Goal: Information Seeking & Learning: Learn about a topic

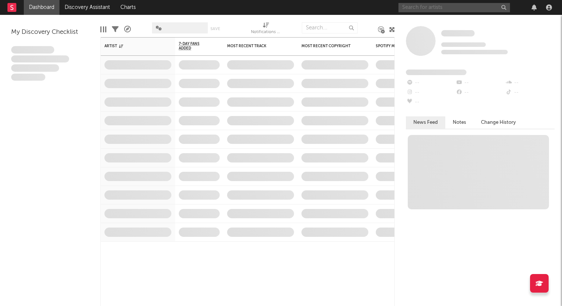
click at [421, 8] on input "text" at bounding box center [455, 7] width 112 height 9
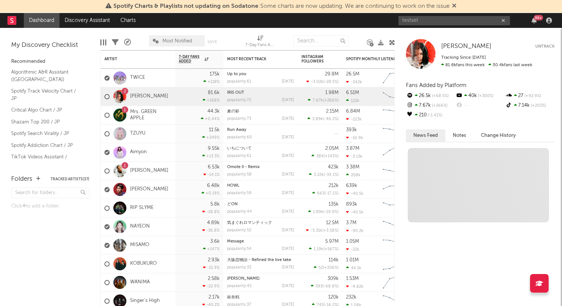
click at [459, 4] on div "Spotify Charts & Playlists not updating on Sodatone : Some charts are now updat…" at bounding box center [281, 6] width 562 height 13
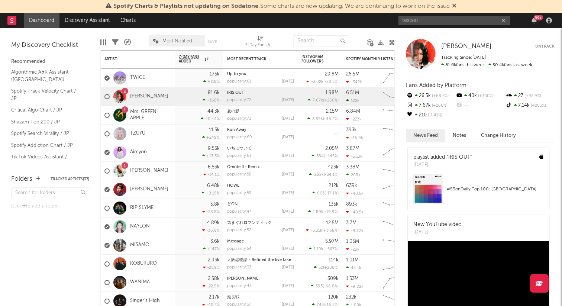
click at [457, 6] on icon at bounding box center [454, 6] width 4 height 6
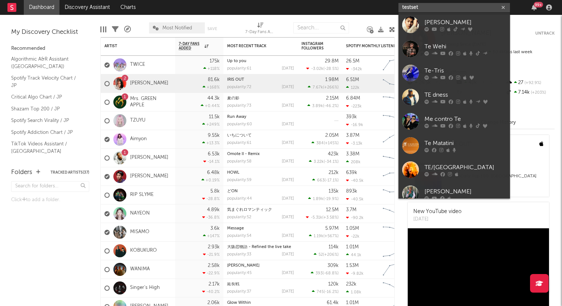
click at [447, 6] on input "testset" at bounding box center [455, 7] width 112 height 9
click at [435, 7] on input "testset" at bounding box center [455, 7] width 112 height 9
type input "t"
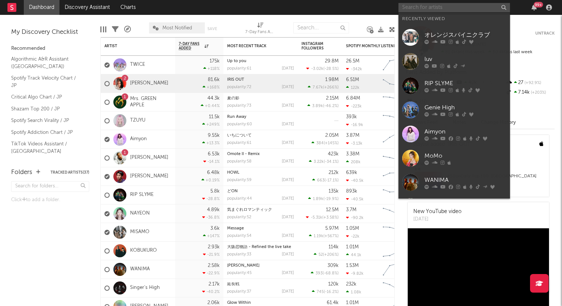
type input "t"
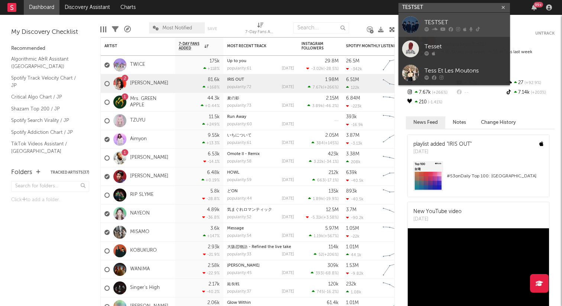
type input "TESTSET"
click at [438, 22] on div "TESTSET" at bounding box center [466, 22] width 82 height 9
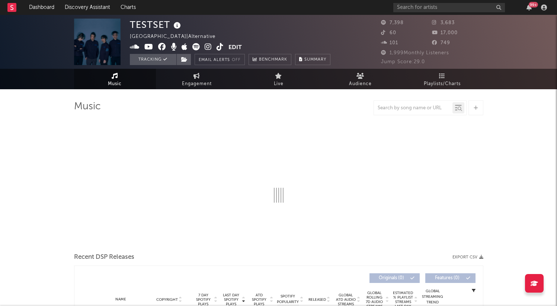
select select "6m"
